Goal: Communication & Community: Answer question/provide support

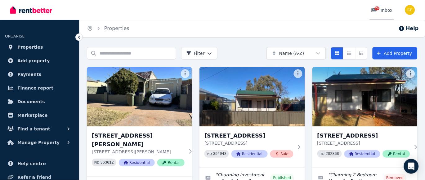
click at [378, 7] on span "74" at bounding box center [377, 9] width 5 height 4
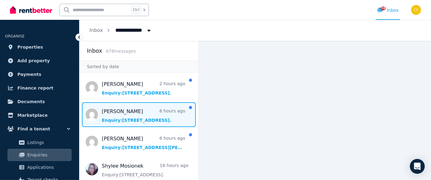
click at [147, 116] on span "Message list" at bounding box center [138, 114] width 119 height 25
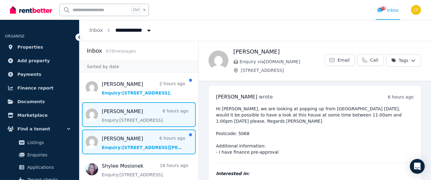
click at [126, 143] on span "Message list" at bounding box center [138, 142] width 119 height 25
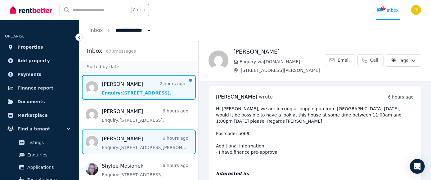
click at [121, 93] on span "Message list" at bounding box center [138, 87] width 119 height 25
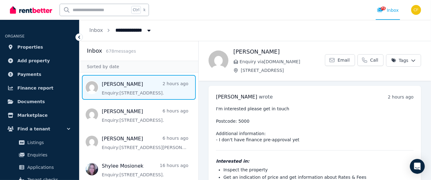
scroll to position [42, 0]
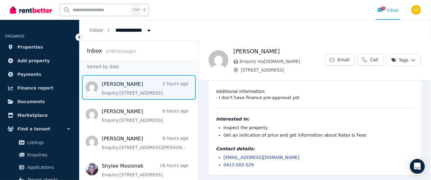
click at [121, 93] on span "Message list" at bounding box center [138, 87] width 119 height 25
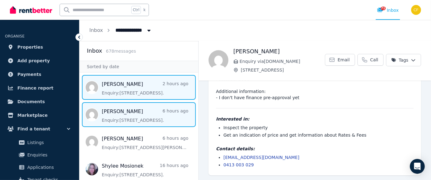
click at [135, 115] on span "Message list" at bounding box center [138, 114] width 119 height 25
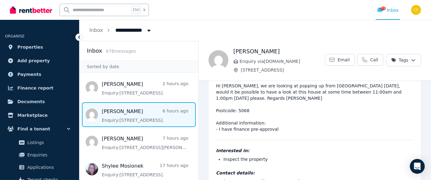
scroll to position [41, 0]
